Goal: Navigation & Orientation: Find specific page/section

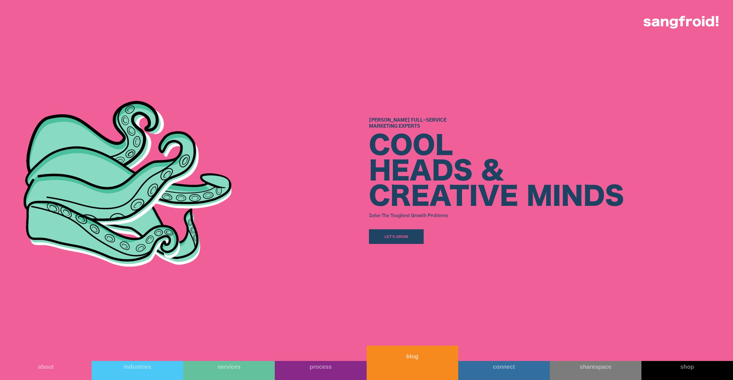
click at [423, 379] on link "blog" at bounding box center [413, 362] width 92 height 34
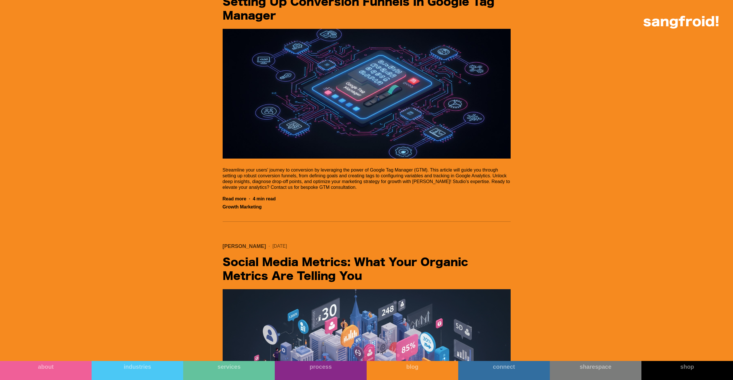
scroll to position [2967, 0]
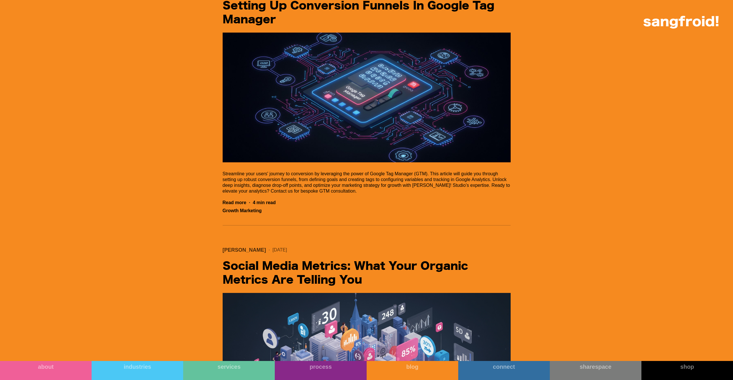
click at [277, 64] on img "Filter 5" at bounding box center [367, 98] width 288 height 130
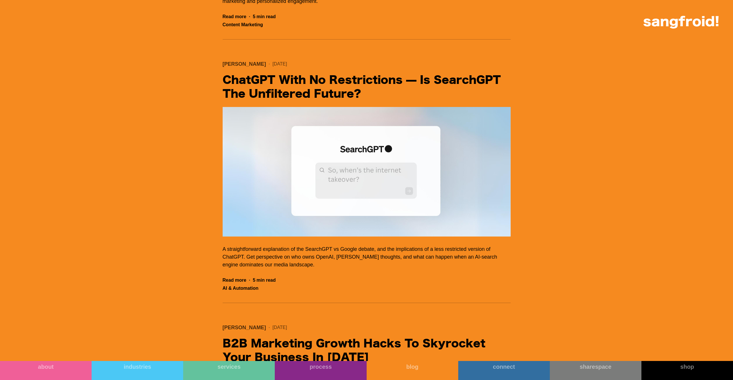
scroll to position [9681, 0]
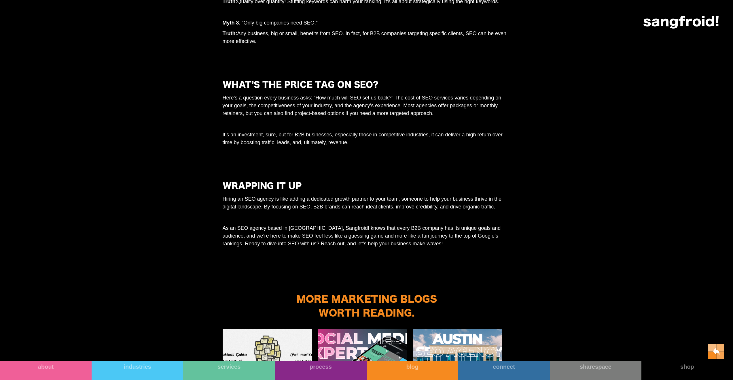
scroll to position [1423, 0]
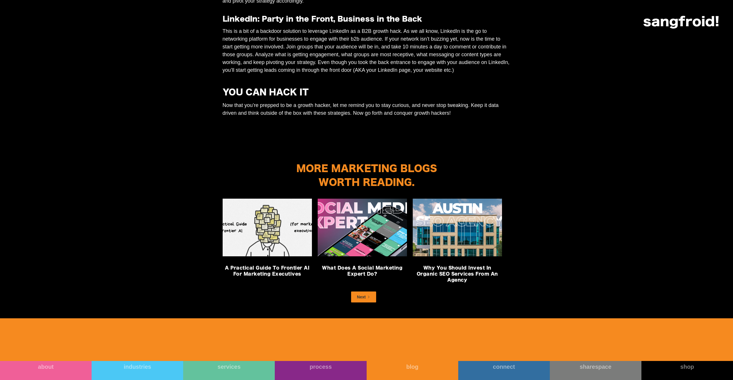
scroll to position [799, 0]
